Goal: Information Seeking & Learning: Learn about a topic

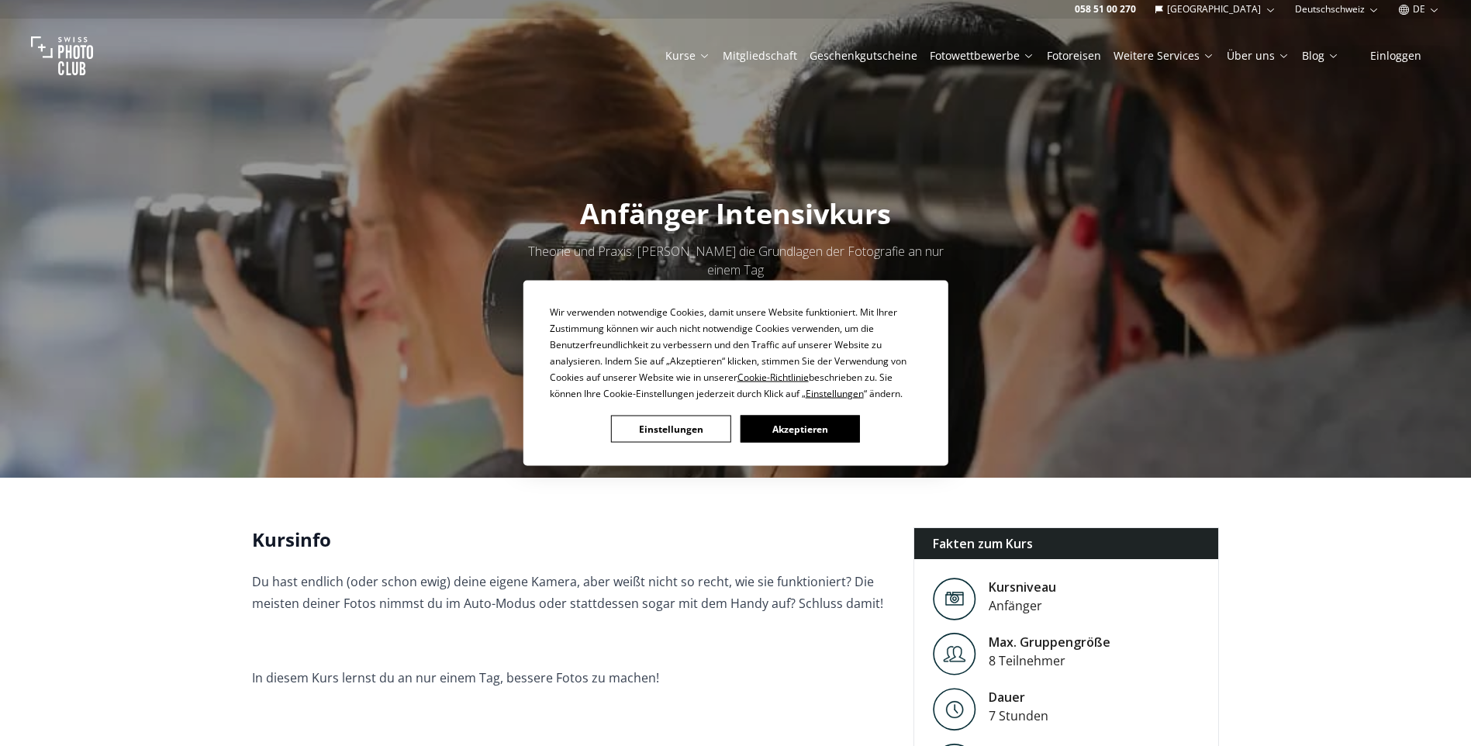
click at [792, 431] on button "Akzeptieren" at bounding box center [799, 429] width 119 height 27
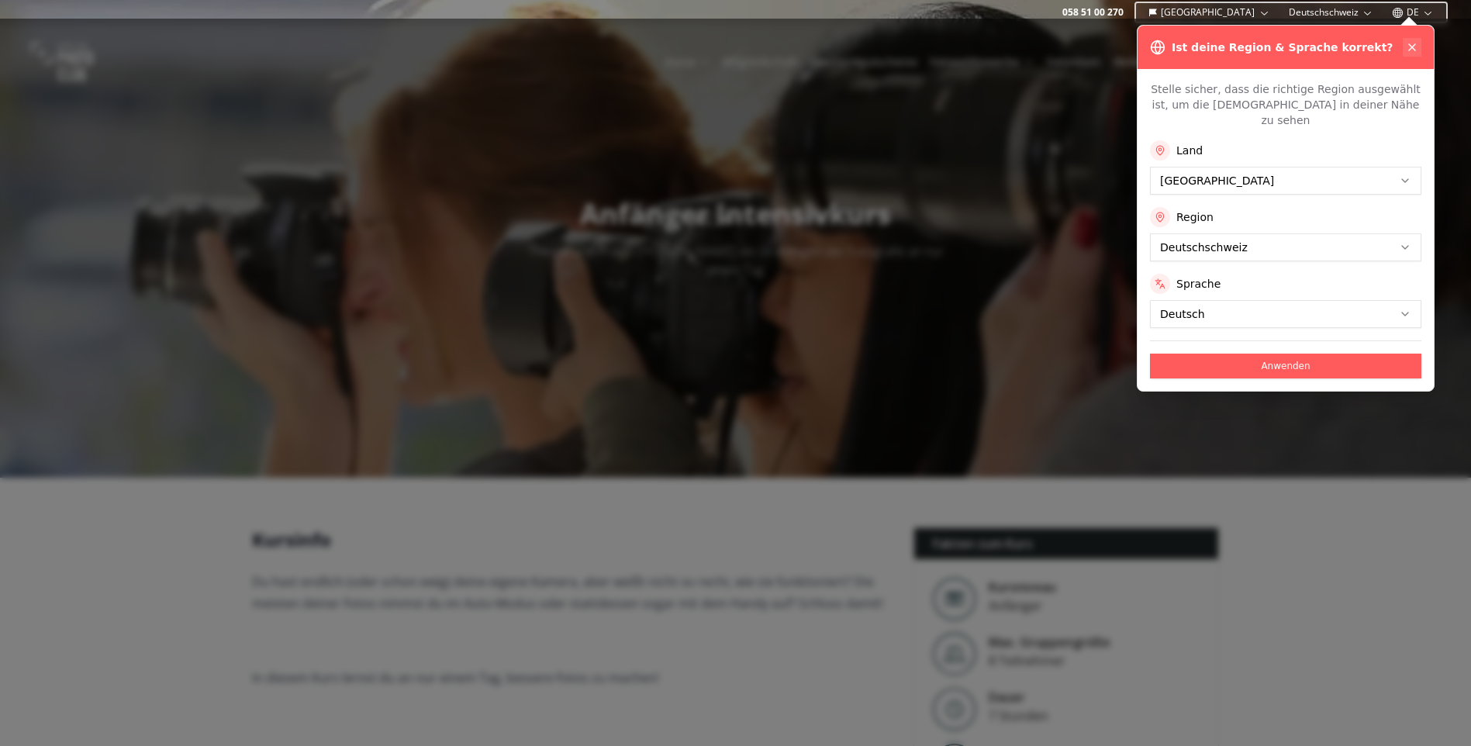
click at [1415, 45] on icon at bounding box center [1412, 47] width 12 height 12
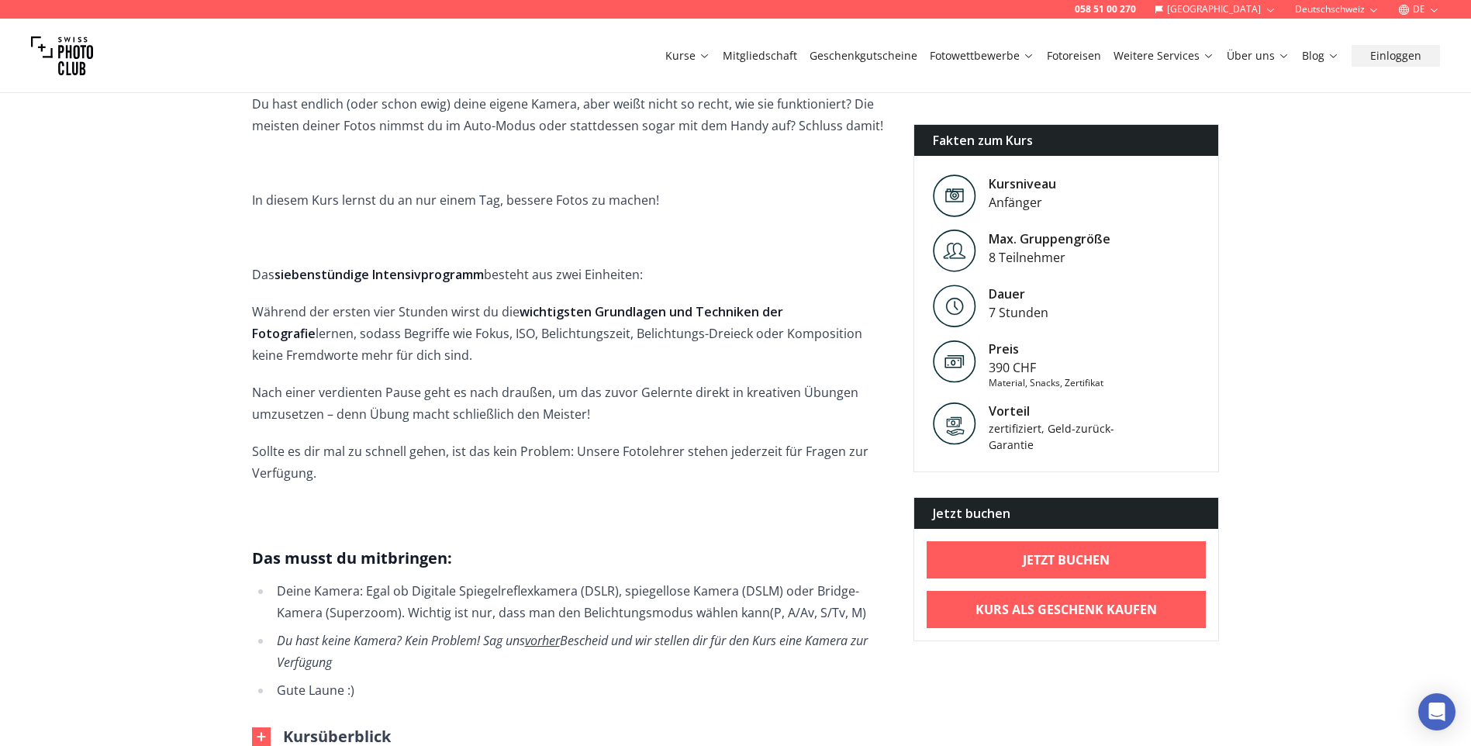
scroll to position [424, 0]
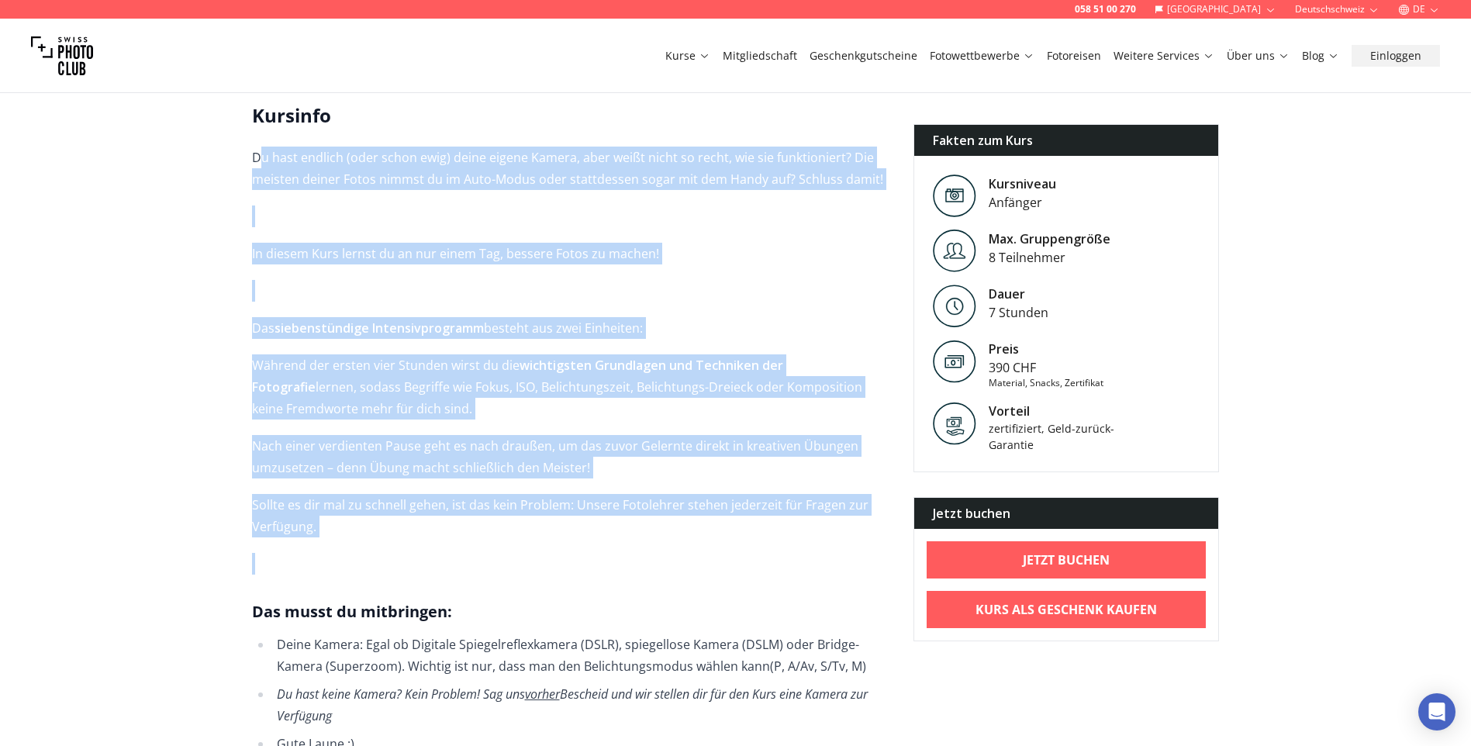
drag, startPoint x: 257, startPoint y: 135, endPoint x: 710, endPoint y: 521, distance: 595.1
click at [710, 521] on span "Du hast endlich (oder schon ewig) deine eigene Kamera, aber weißt nicht so rech…" at bounding box center [570, 451] width 637 height 608
copy span "u hast endlich (oder schon ewig) deine eigene Kamera, aber weißt nicht so recht…"
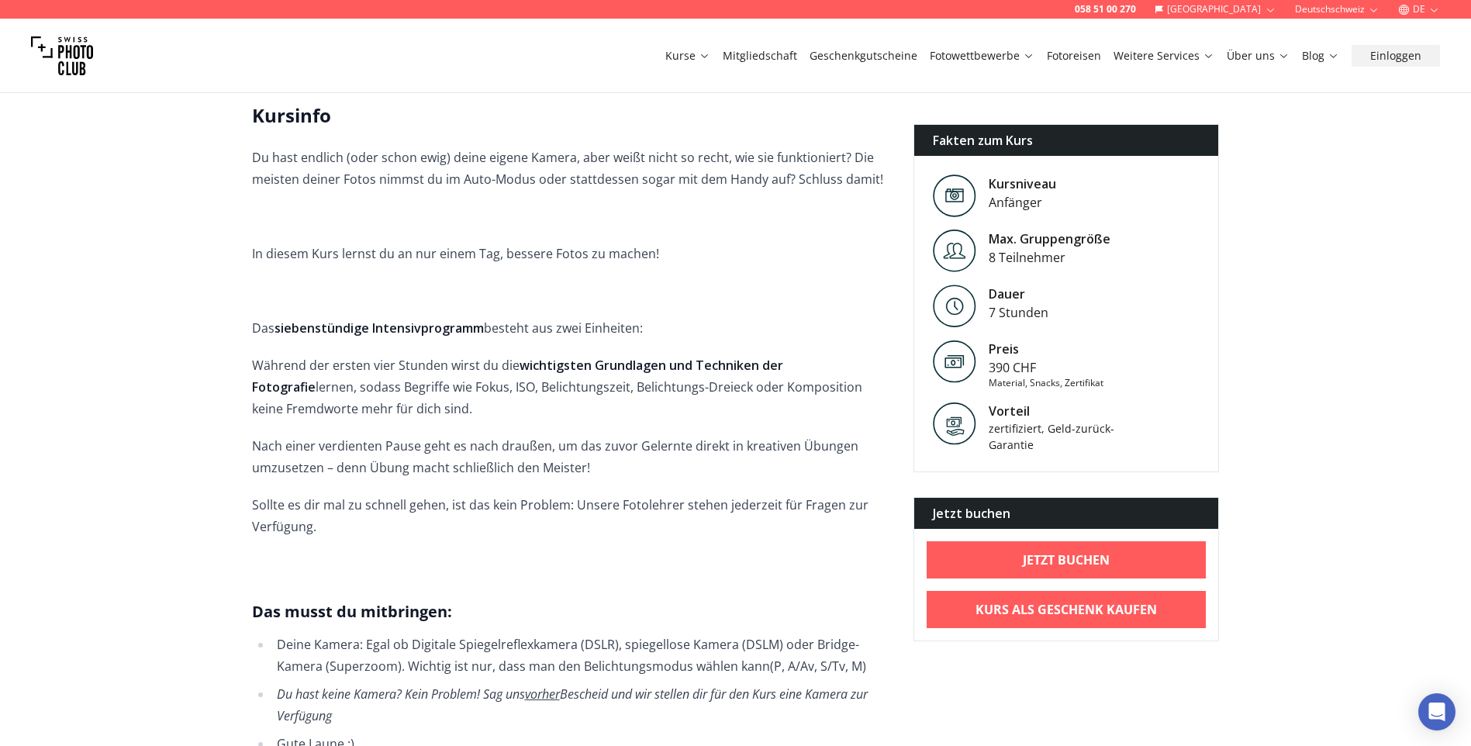
click at [591, 578] on span "Du hast endlich (oder schon ewig) deine eigene Kamera, aber weißt nicht so rech…" at bounding box center [570, 451] width 637 height 608
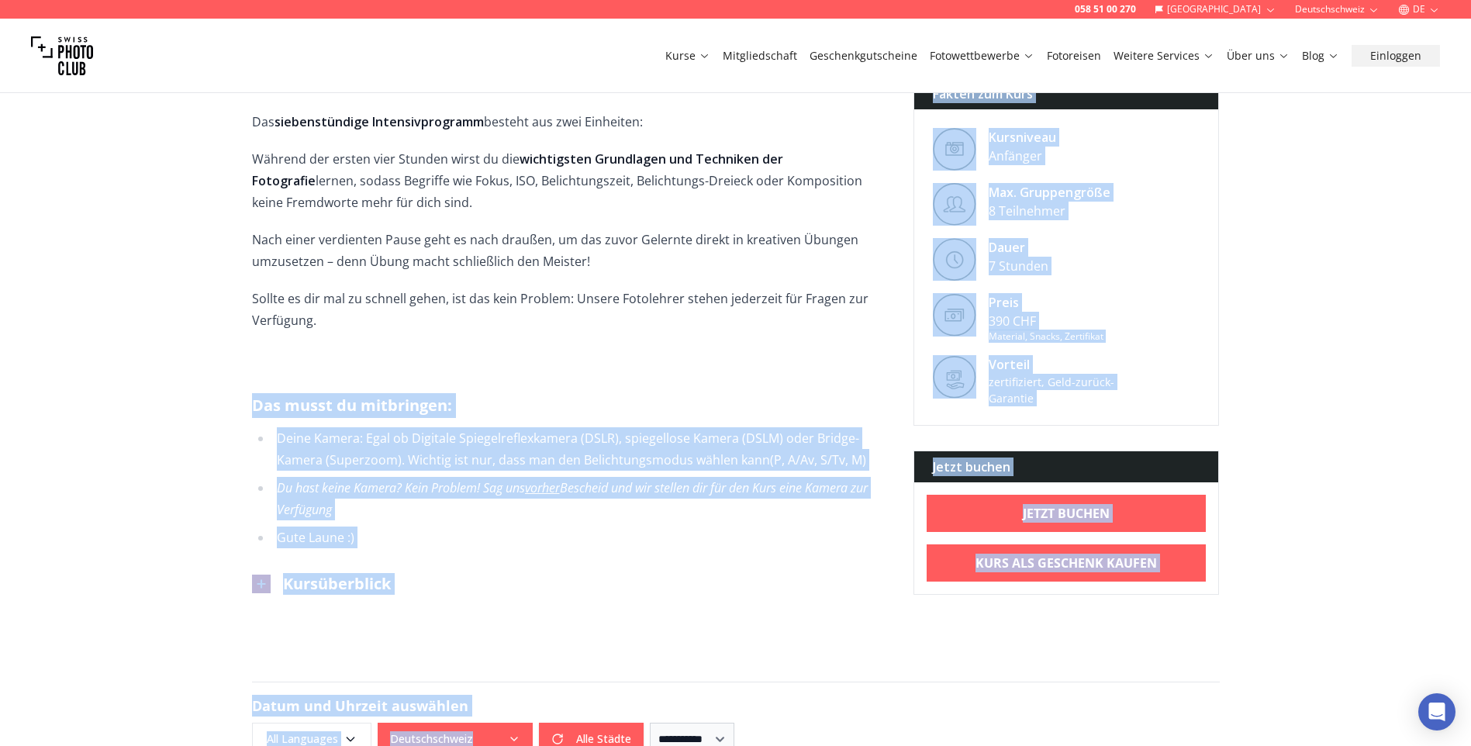
scroll to position [640, 0]
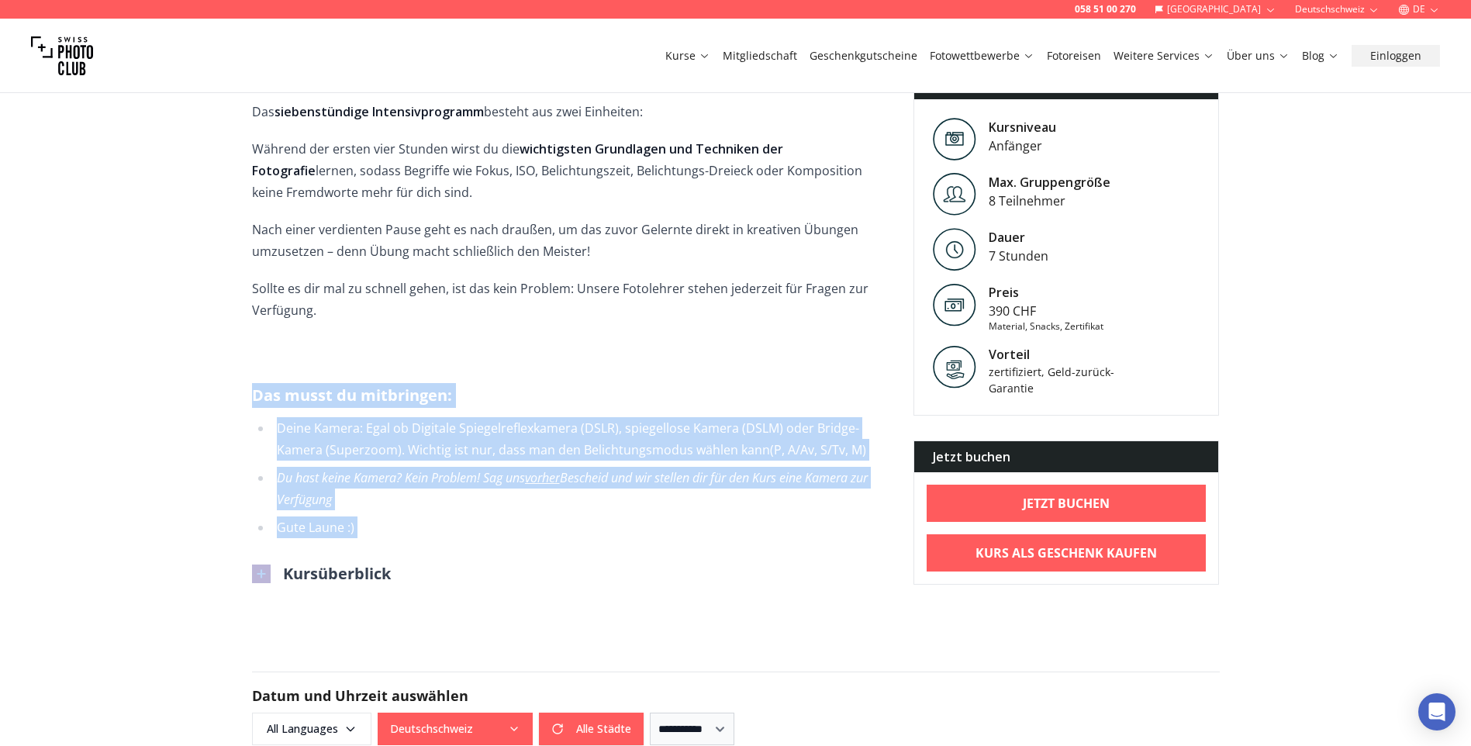
drag, startPoint x: 254, startPoint y: 589, endPoint x: 462, endPoint y: 529, distance: 216.4
click at [462, 529] on div "Kursinfo Du hast endlich (oder schon ewig) deine eigene Kamera, aber weißt nich…" at bounding box center [570, 236] width 637 height 698
drag, startPoint x: 462, startPoint y: 529, endPoint x: 435, endPoint y: 422, distance: 110.4
copy span "Das musst du mitbringen: Deine Kamera: Egal ob Digitale Spiegelreflexkamera ( D…"
click at [436, 539] on div "Kursinfo Du hast endlich (oder schon ewig) deine eigene Kamera, aber weißt nich…" at bounding box center [570, 236] width 637 height 698
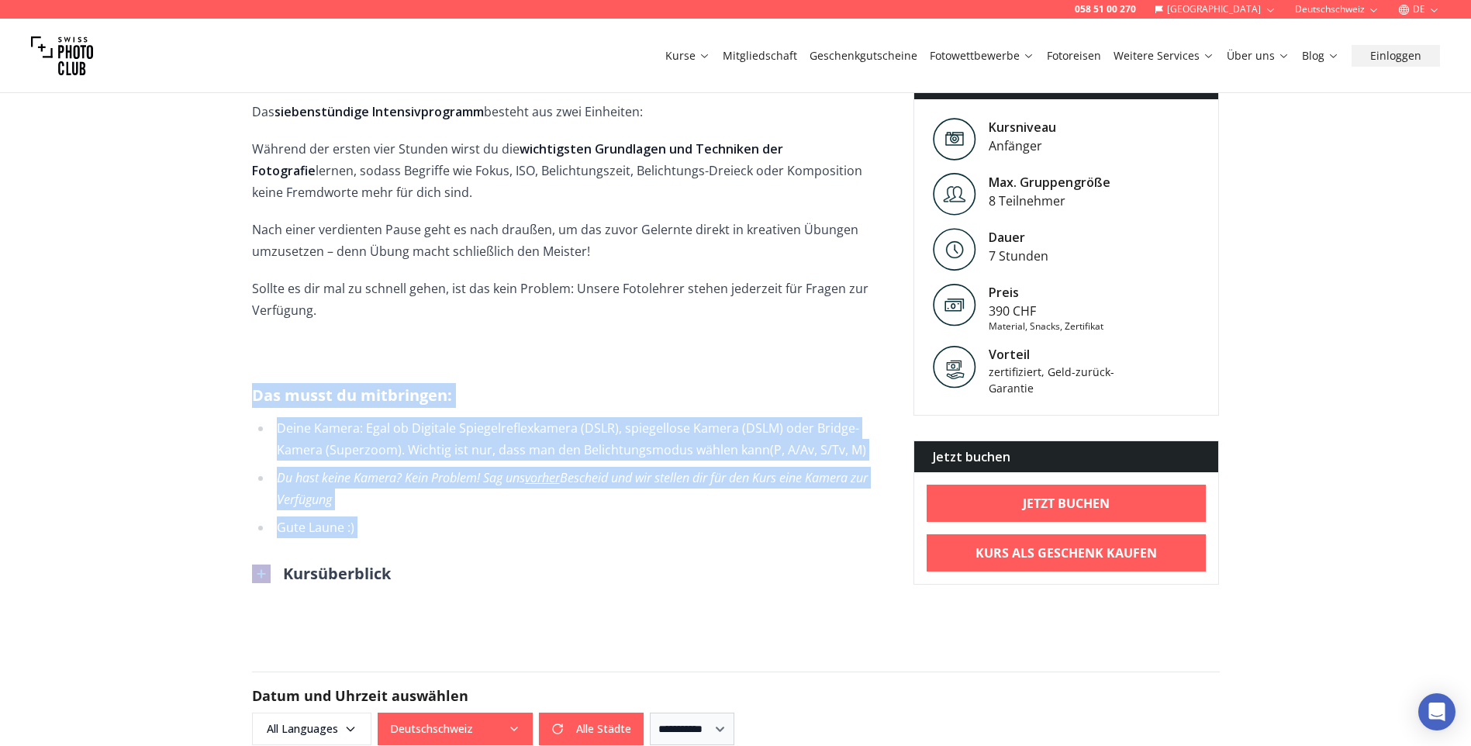
click at [358, 563] on button "Kursüberblick" at bounding box center [321, 574] width 139 height 22
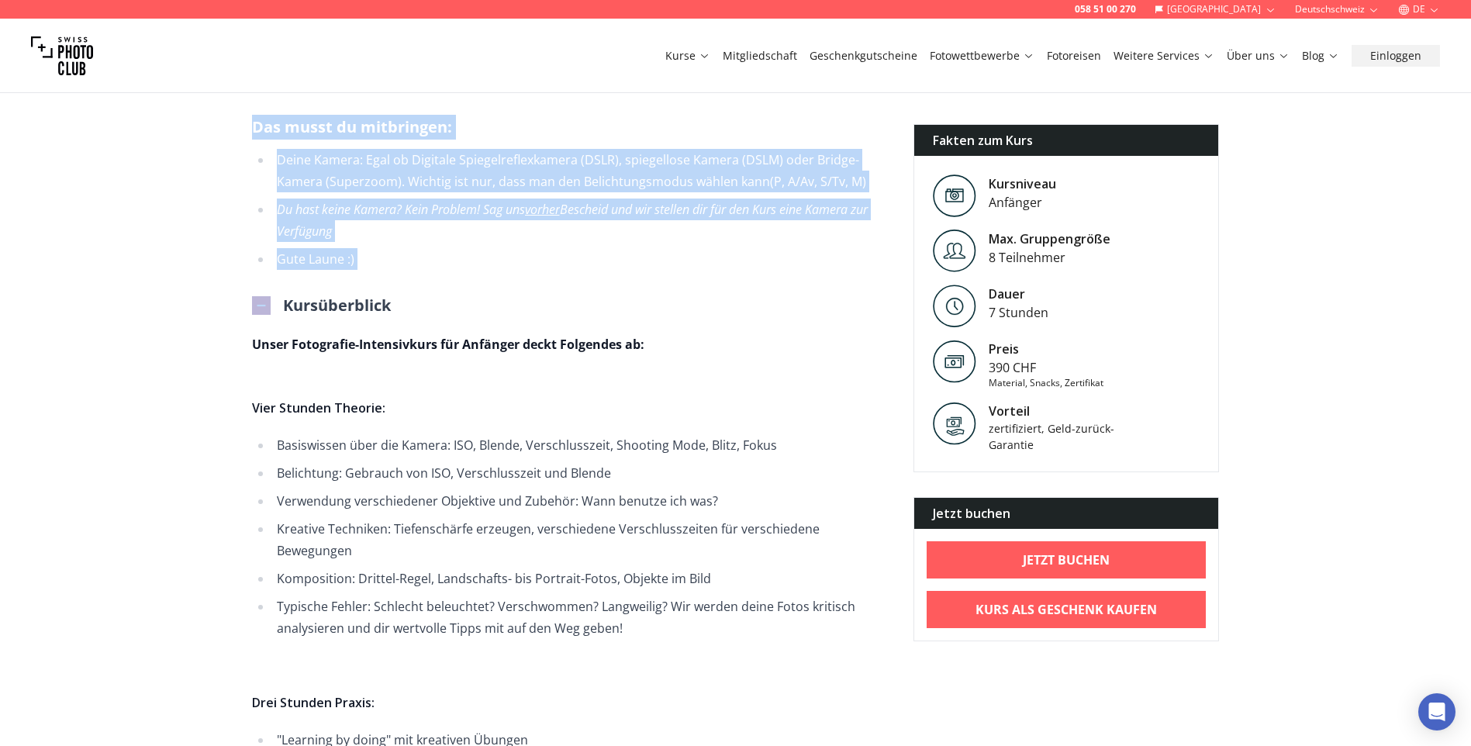
scroll to position [913, 0]
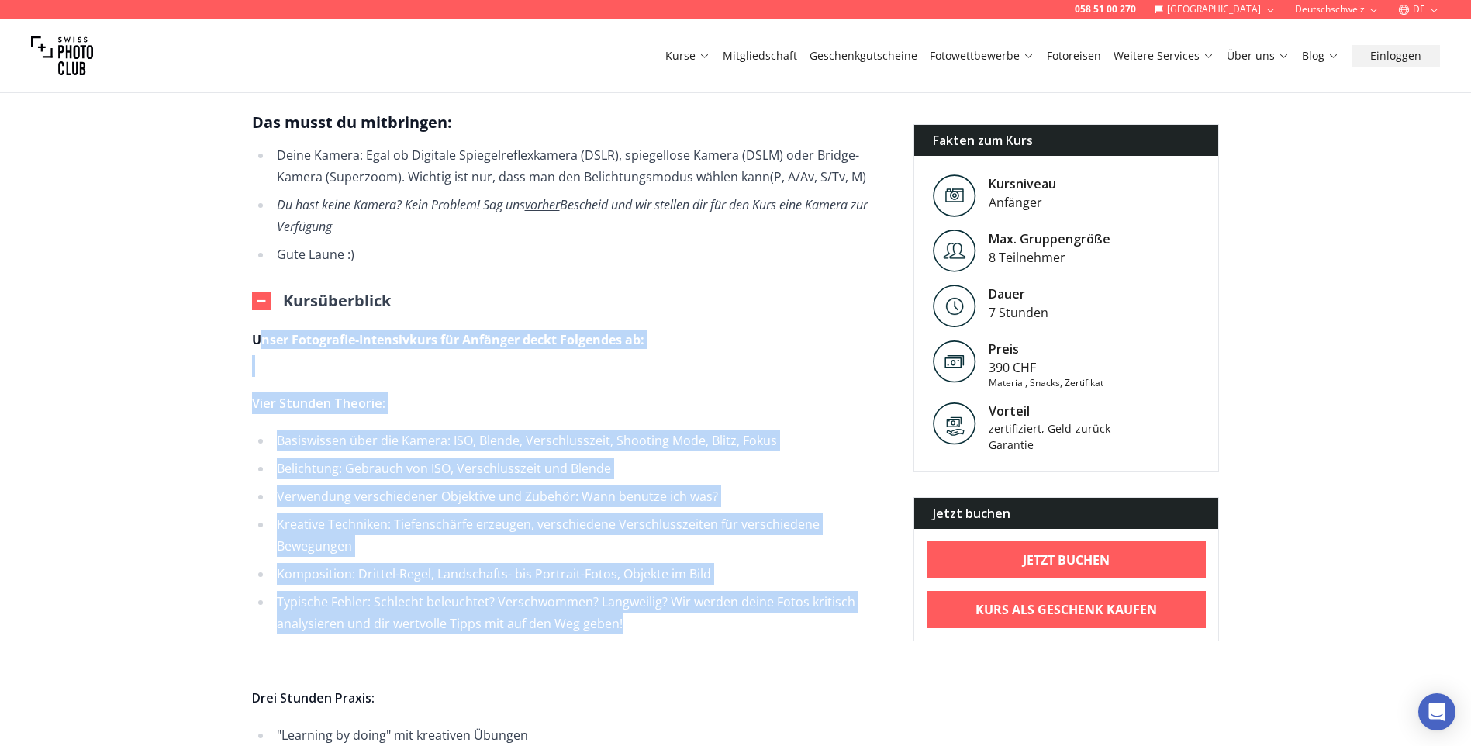
drag, startPoint x: 264, startPoint y: 322, endPoint x: 666, endPoint y: 607, distance: 492.7
click at [666, 607] on span "Unser Fotografie-Intensivkurs für Anfänger deckt Folgendes ab: Vier Stunden The…" at bounding box center [570, 556] width 637 height 453
drag, startPoint x: 666, startPoint y: 607, endPoint x: 539, endPoint y: 487, distance: 175.0
copy span "nser Fotografie-Intensivkurs für Anfänger deckt Folgendes ab: Vier Stunden Theo…"
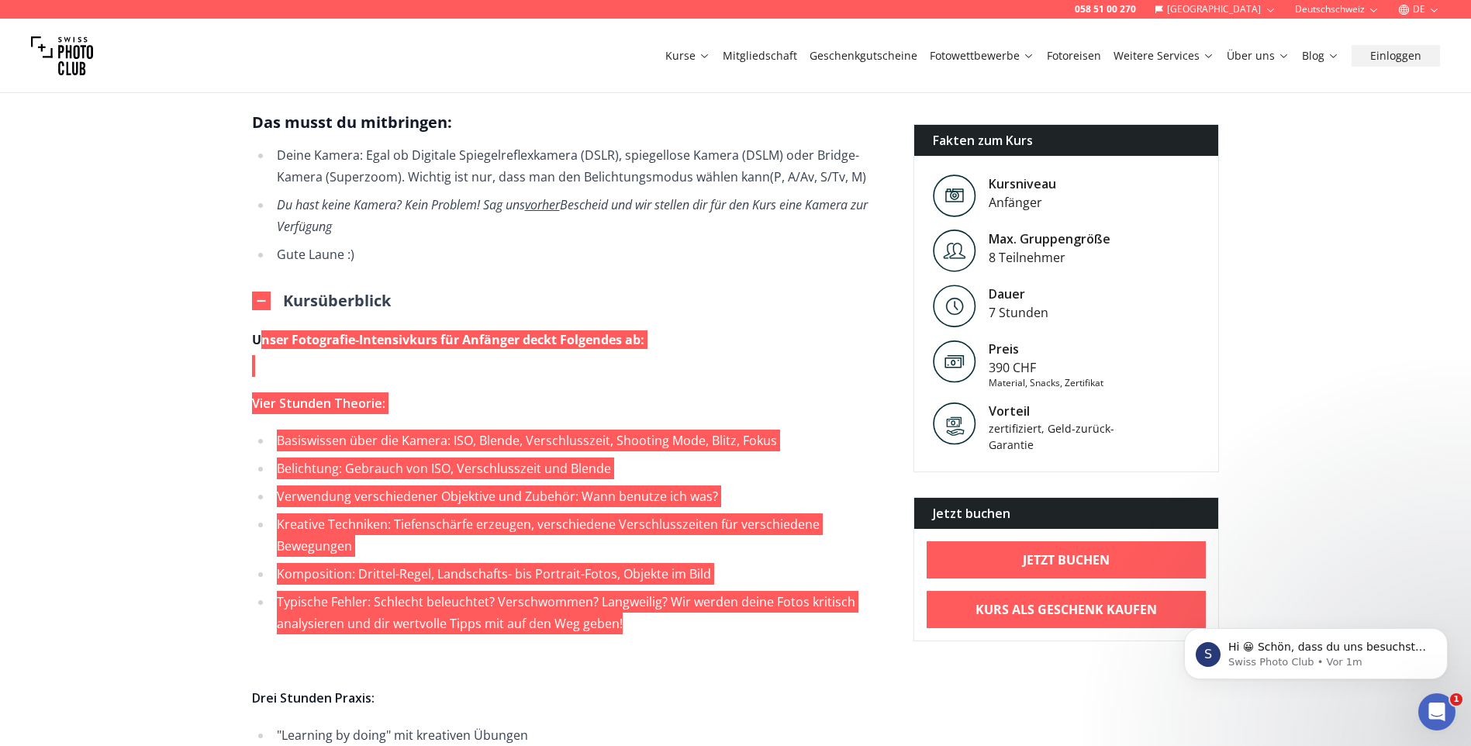
scroll to position [0, 0]
